Goal: Task Accomplishment & Management: Manage account settings

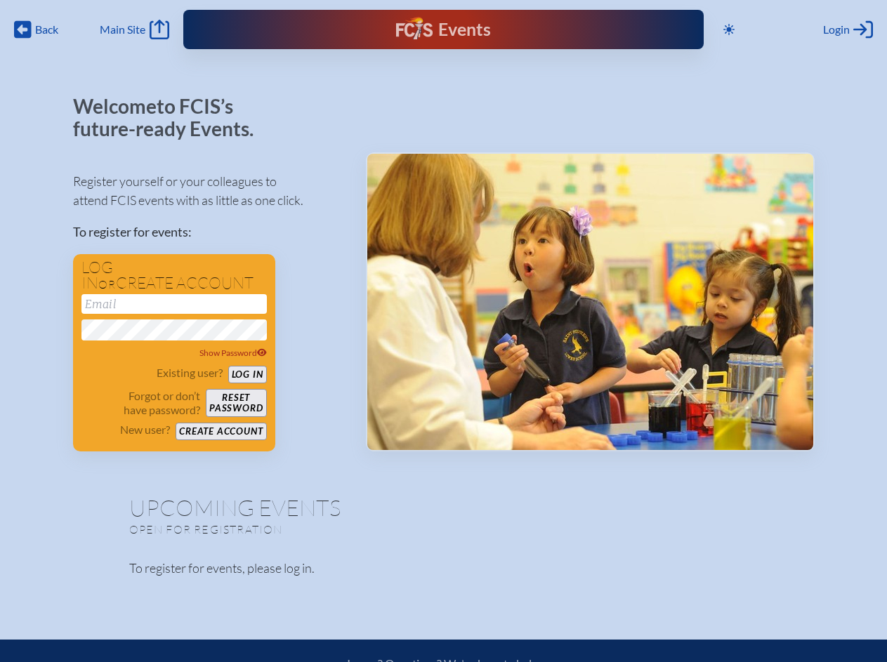
click at [37, 30] on span "Back" at bounding box center [46, 29] width 23 height 14
click at [729, 30] on icon at bounding box center [729, 29] width 11 height 11
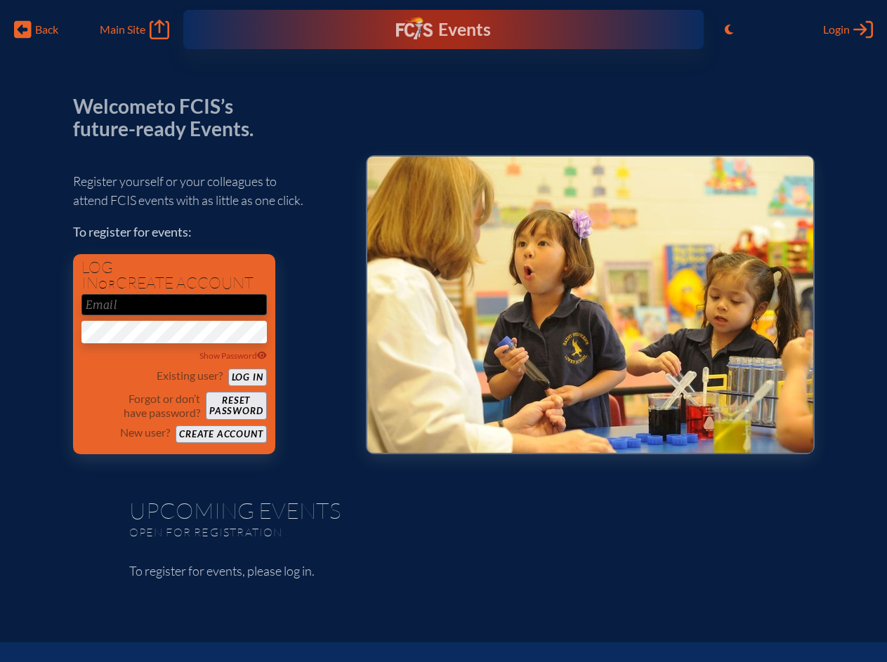
click at [848, 30] on span "Login" at bounding box center [836, 29] width 27 height 14
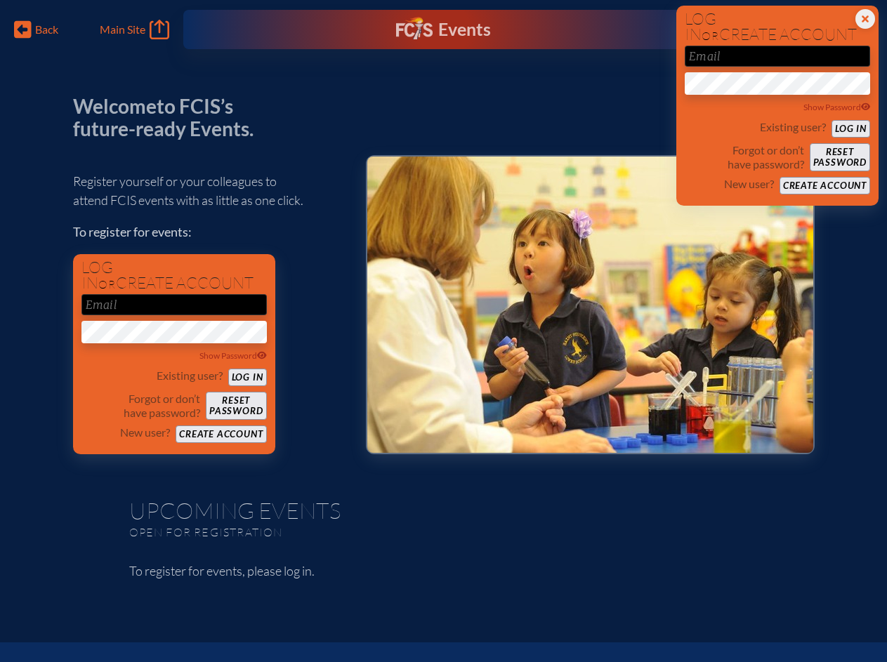
click at [174, 353] on div "Show Password" at bounding box center [173, 356] width 185 height 14
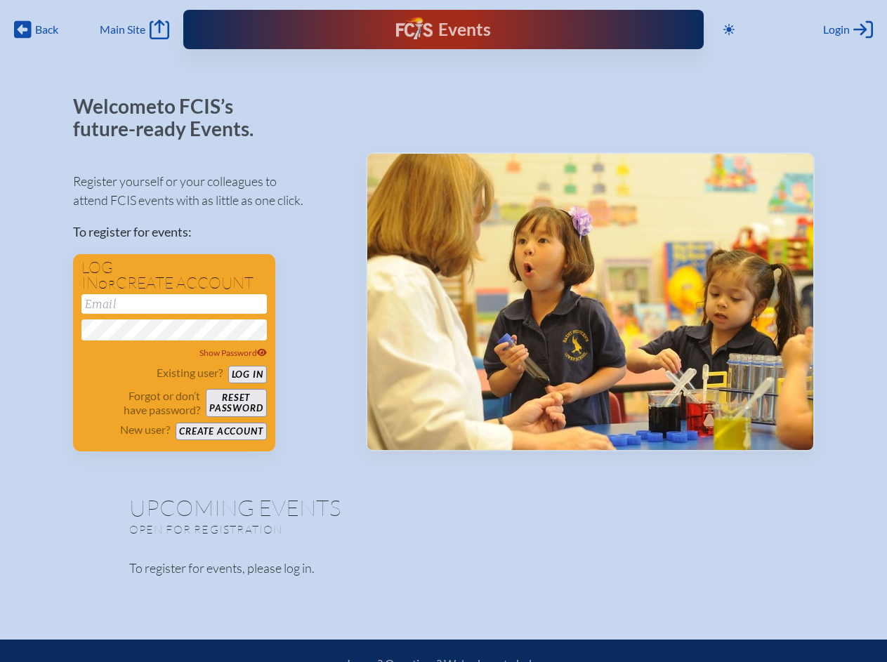
click at [37, 30] on span "Back" at bounding box center [46, 29] width 23 height 14
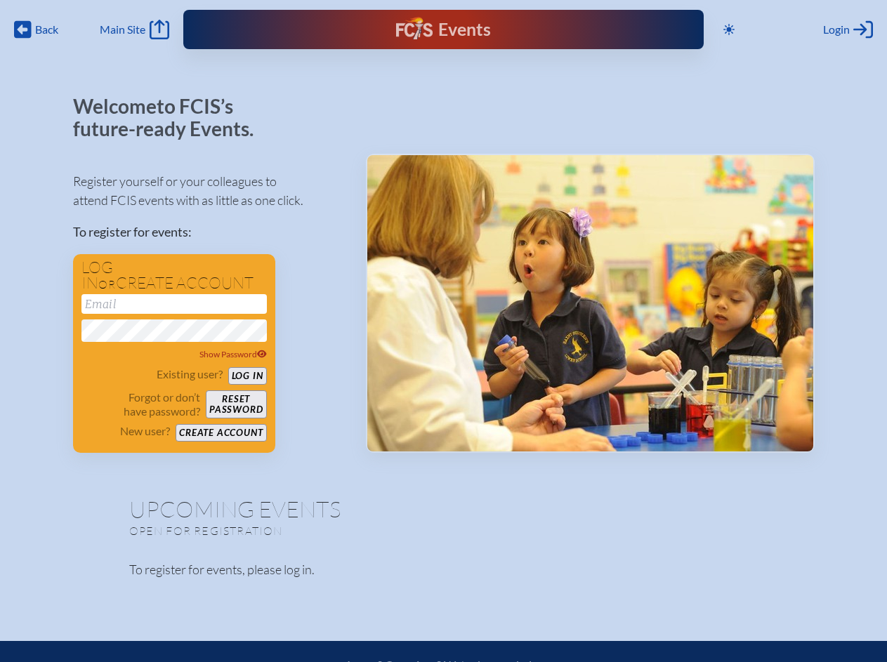
click at [848, 30] on span "Login" at bounding box center [836, 29] width 27 height 14
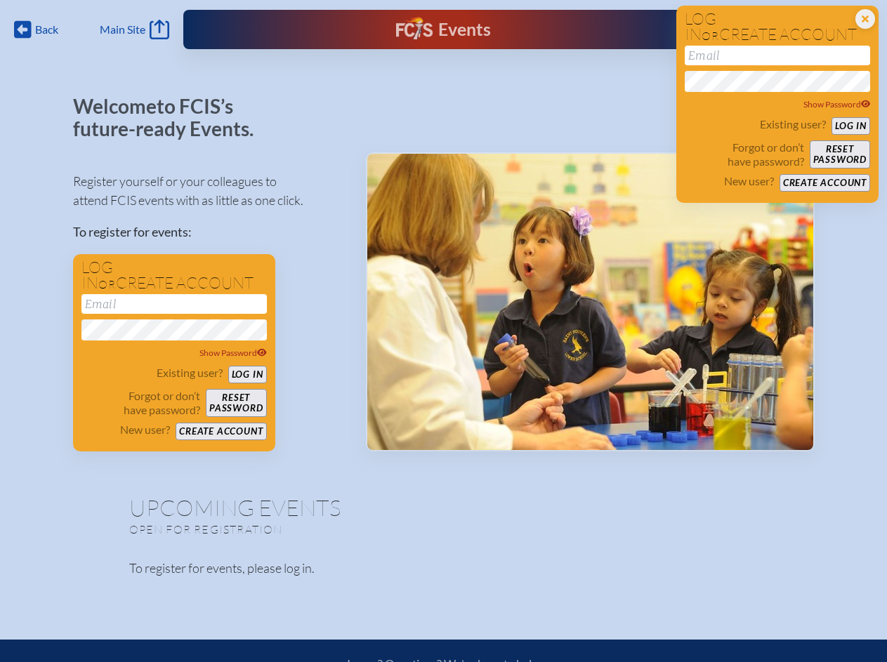
click at [174, 353] on div "Show Password" at bounding box center [173, 353] width 185 height 14
